Goal: Task Accomplishment & Management: Complete application form

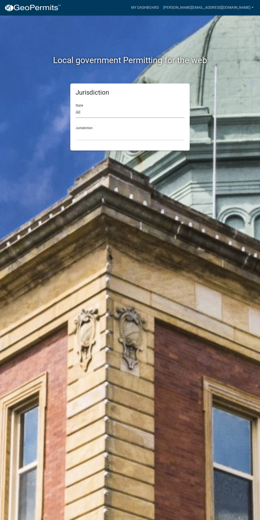
click at [99, 112] on select "All [US_STATE] [US_STATE] [US_STATE] [US_STATE] [US_STATE] [US_STATE] [US_STATE…" at bounding box center [130, 112] width 109 height 11
select select "[US_STATE]"
click at [76, 107] on select "All [US_STATE] [US_STATE] [US_STATE] [US_STATE] [US_STATE] [US_STATE] [US_STATE…" at bounding box center [130, 112] width 109 height 11
click at [87, 136] on select "[GEOGRAPHIC_DATA], [US_STATE] [GEOGRAPHIC_DATA], [US_STATE] [GEOGRAPHIC_DATA], …" at bounding box center [130, 135] width 109 height 11
click at [89, 109] on select "All [US_STATE] [US_STATE] [US_STATE] [US_STATE] [US_STATE] [US_STATE] [US_STATE…" at bounding box center [130, 112] width 109 height 11
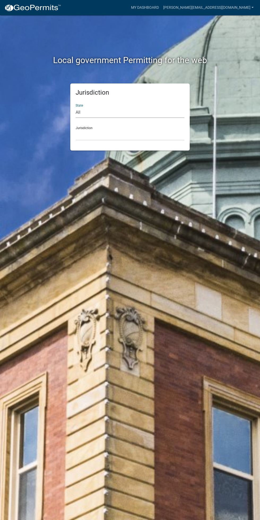
select select "[US_STATE]"
click at [76, 107] on select "All [US_STATE] [US_STATE] [US_STATE] [US_STATE] [US_STATE] [US_STATE] [US_STATE…" at bounding box center [130, 112] width 109 height 11
click at [93, 135] on select "[GEOGRAPHIC_DATA], [US_STATE] [GEOGRAPHIC_DATA], [US_STATE] [GEOGRAPHIC_DATA], …" at bounding box center [130, 135] width 109 height 11
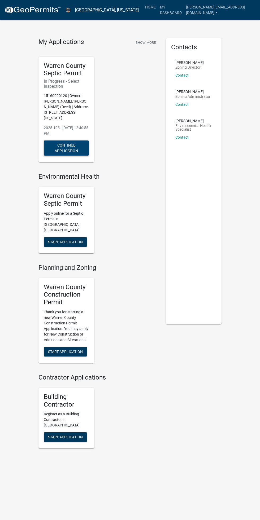
click at [68, 145] on button "Continue Application" at bounding box center [66, 148] width 45 height 15
click at [73, 142] on button "Continue Application" at bounding box center [66, 148] width 45 height 15
click at [60, 153] on button "Continue Application" at bounding box center [66, 148] width 45 height 15
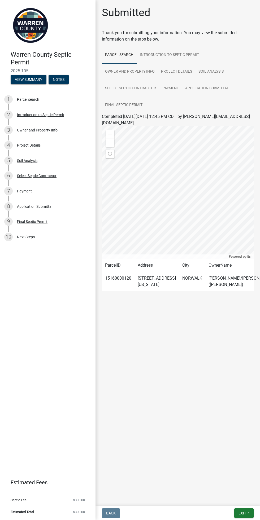
click at [31, 243] on link "10 Next Steps..." at bounding box center [47, 236] width 95 height 15
click at [24, 222] on div "Final Septic Permit" at bounding box center [32, 222] width 30 height 4
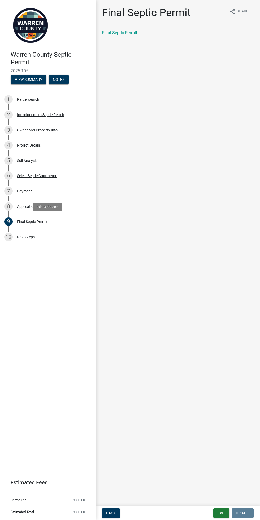
click at [26, 192] on div "Payment" at bounding box center [24, 191] width 15 height 4
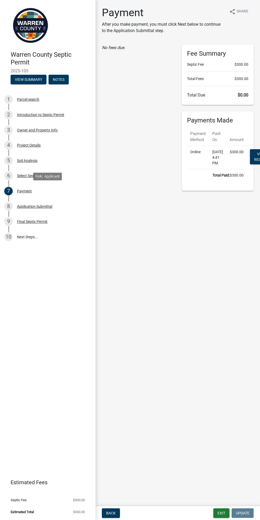
click at [33, 206] on div "Application Submittal" at bounding box center [34, 207] width 35 height 4
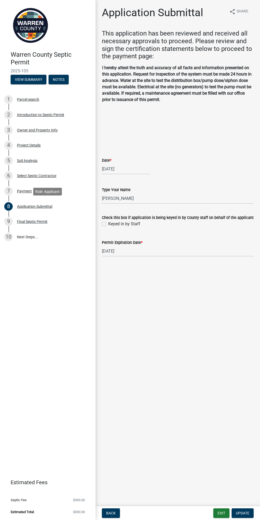
click at [32, 231] on link "10 Next Steps..." at bounding box center [47, 236] width 95 height 15
click at [33, 222] on div "Final Septic Permit" at bounding box center [32, 222] width 30 height 4
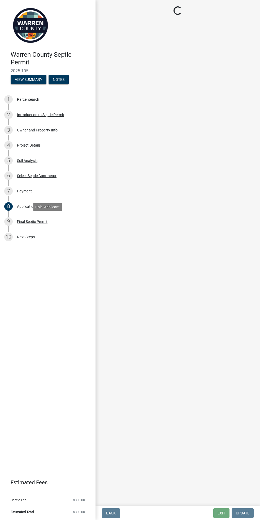
click at [30, 222] on div "Final Septic Permit" at bounding box center [32, 222] width 30 height 4
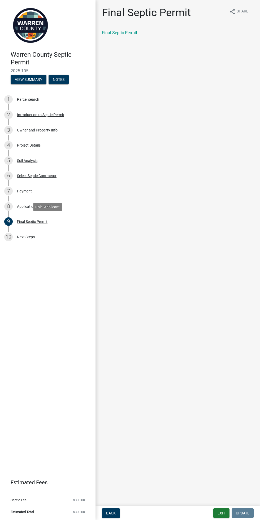
click at [28, 243] on link "10 Next Steps..." at bounding box center [47, 236] width 95 height 15
click at [34, 207] on div "Application Submittal" at bounding box center [34, 207] width 35 height 4
